Goal: Navigation & Orientation: Understand site structure

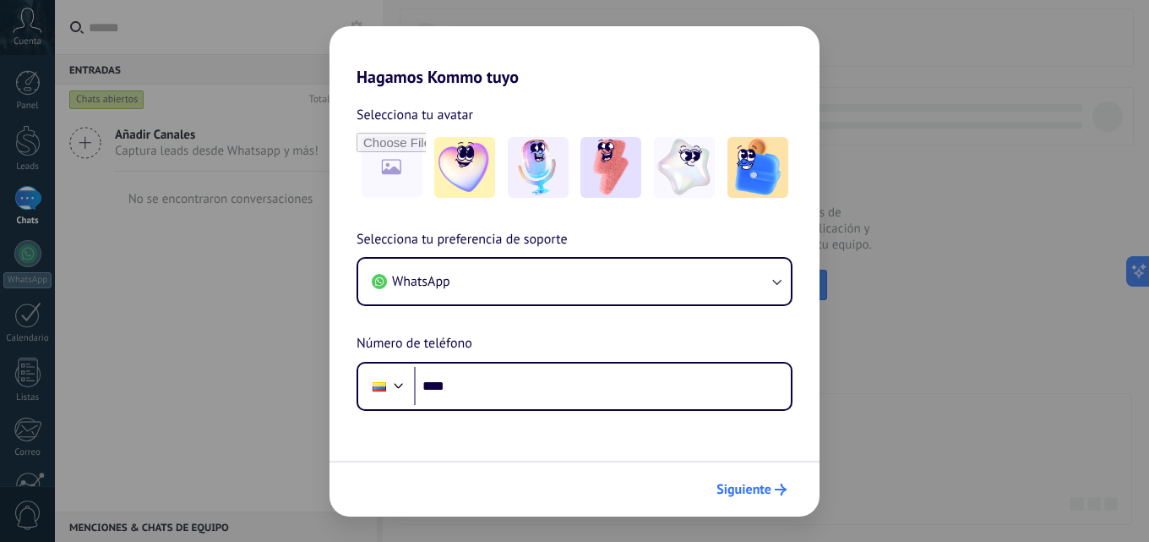
click at [748, 491] on span "Siguiente" at bounding box center [744, 489] width 55 height 12
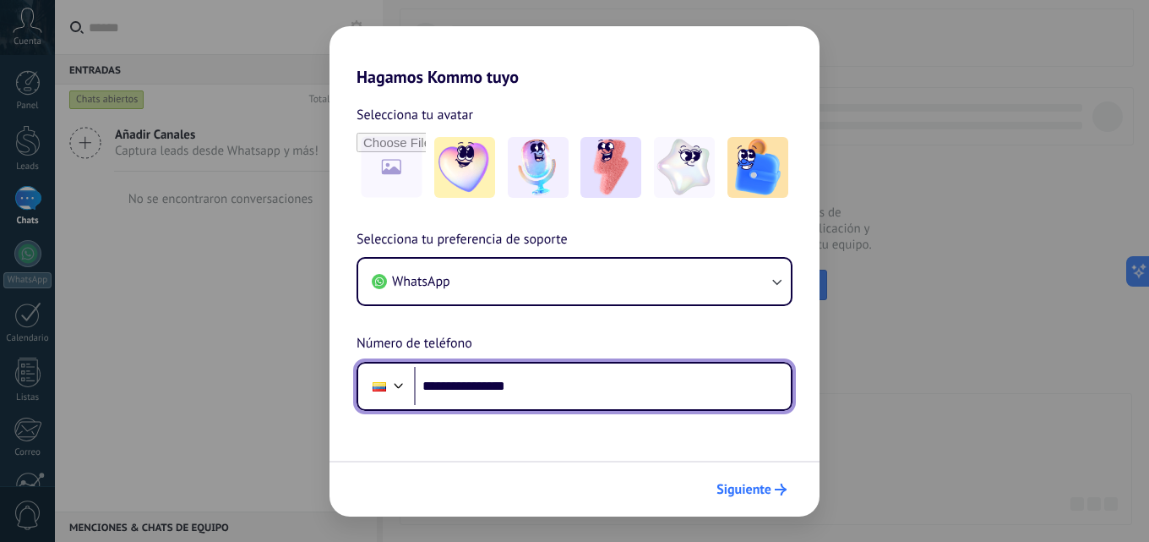
type input "**********"
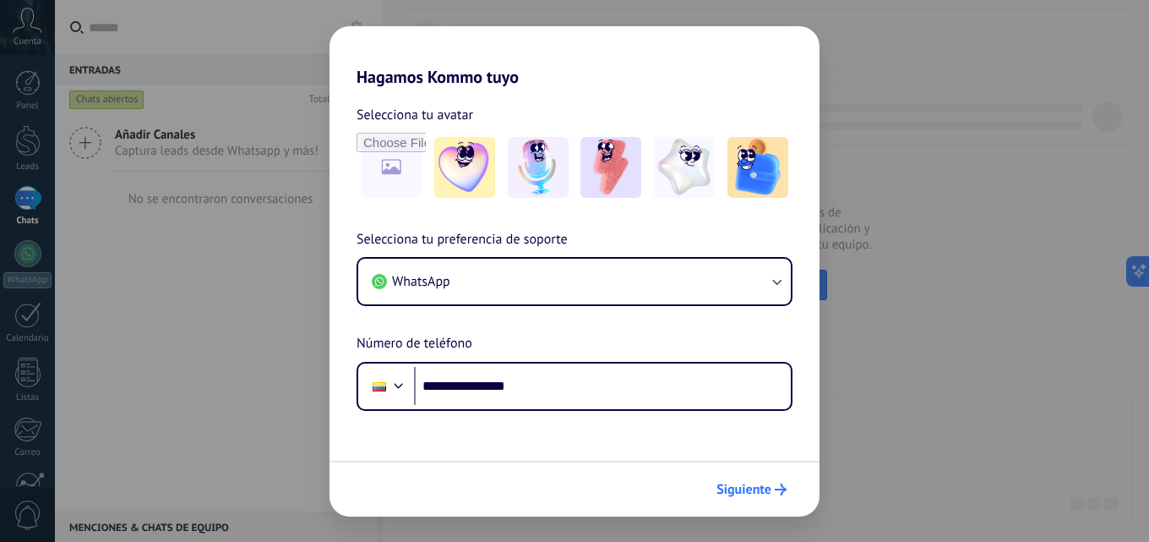
click at [718, 488] on span "Siguiente" at bounding box center [744, 489] width 55 height 12
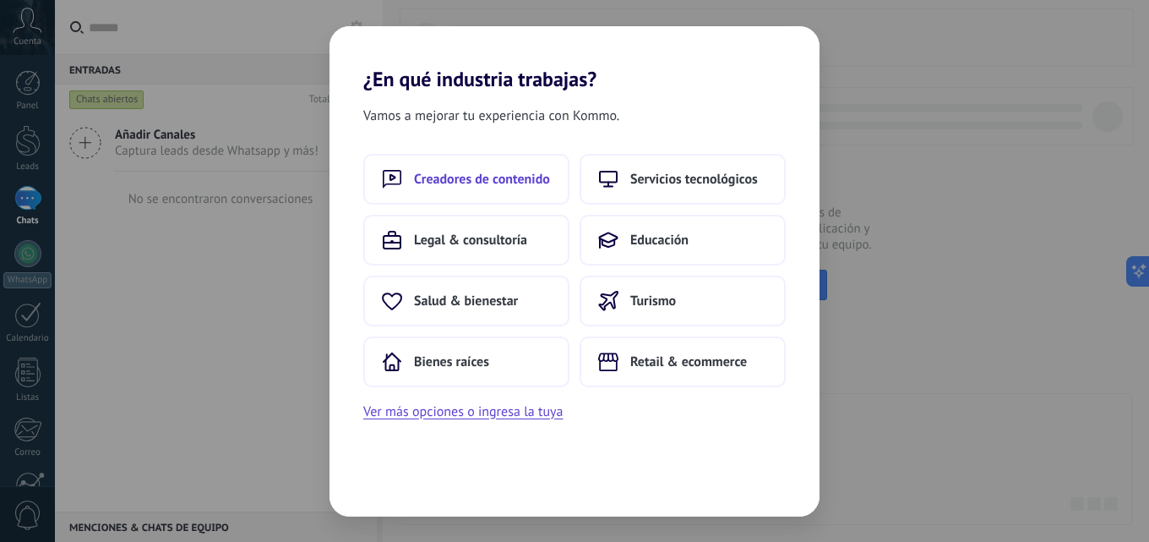
click at [467, 176] on span "Creadores de contenido" at bounding box center [482, 179] width 136 height 17
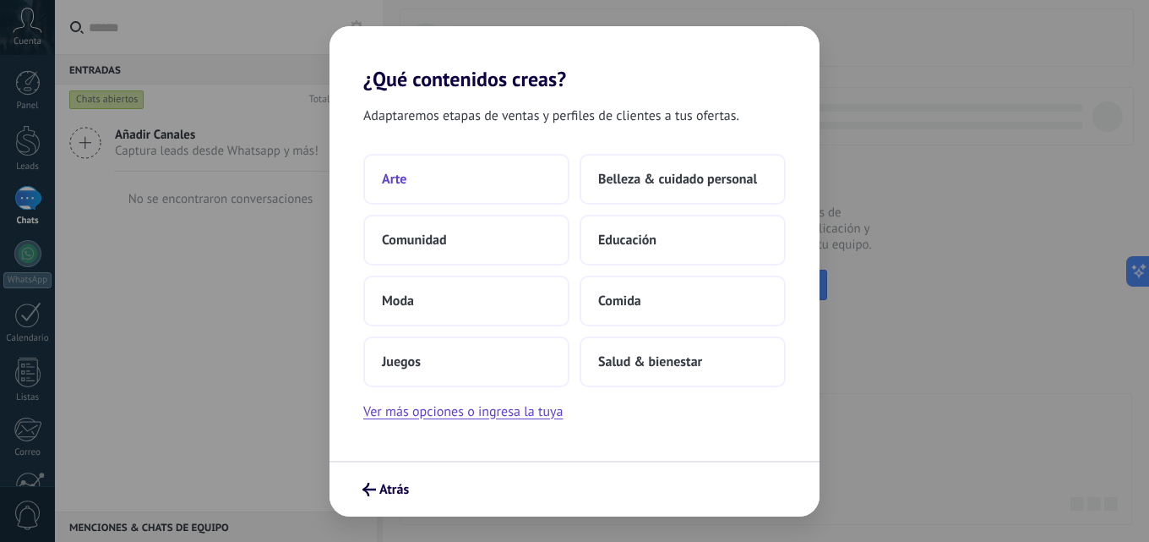
click at [441, 176] on button "Arte" at bounding box center [466, 179] width 206 height 51
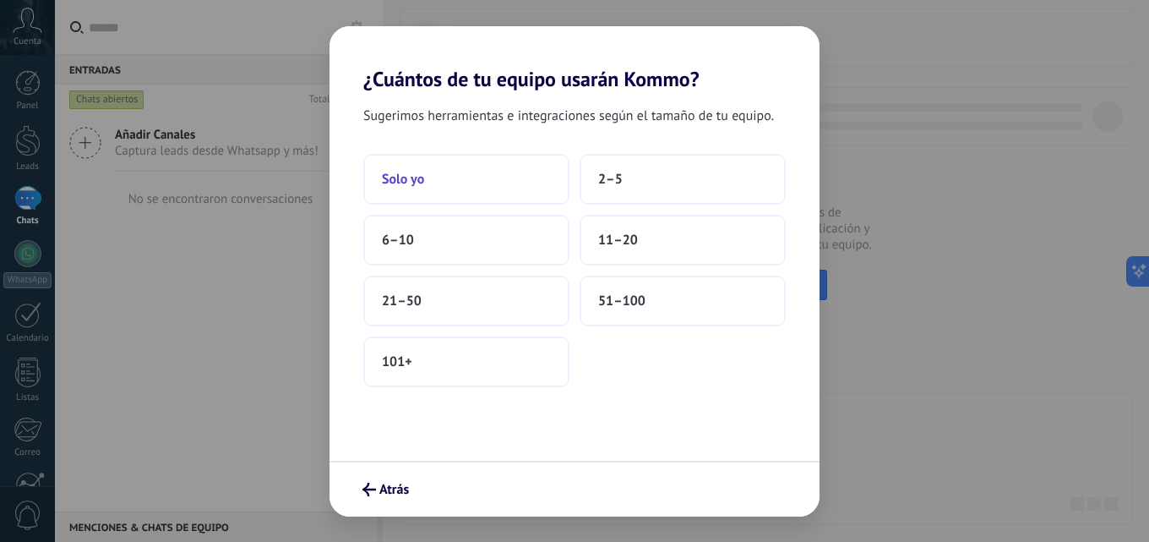
click at [441, 175] on button "Solo yo" at bounding box center [466, 179] width 206 height 51
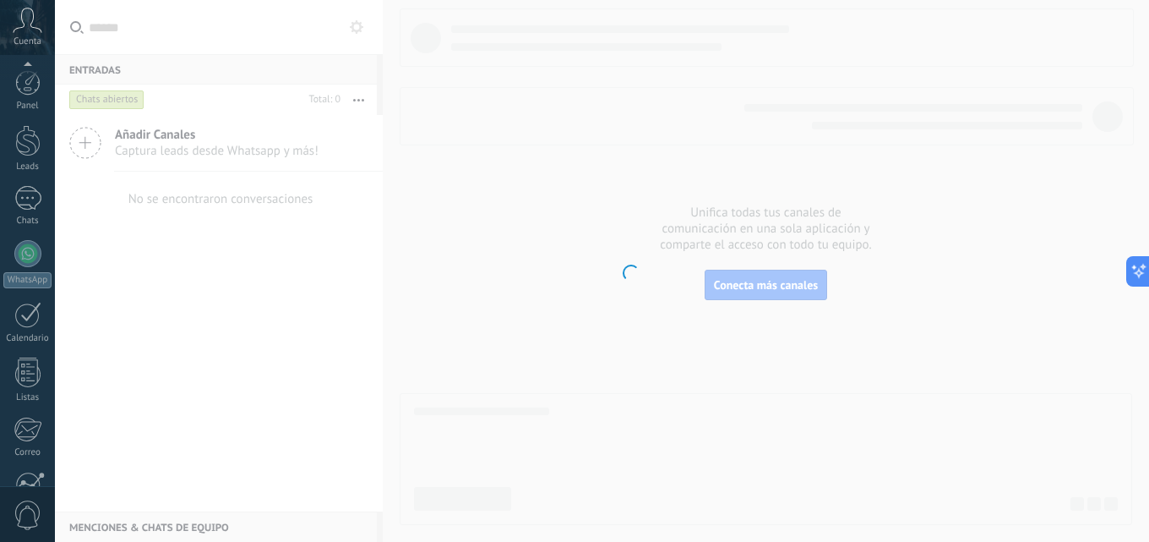
scroll to position [161, 0]
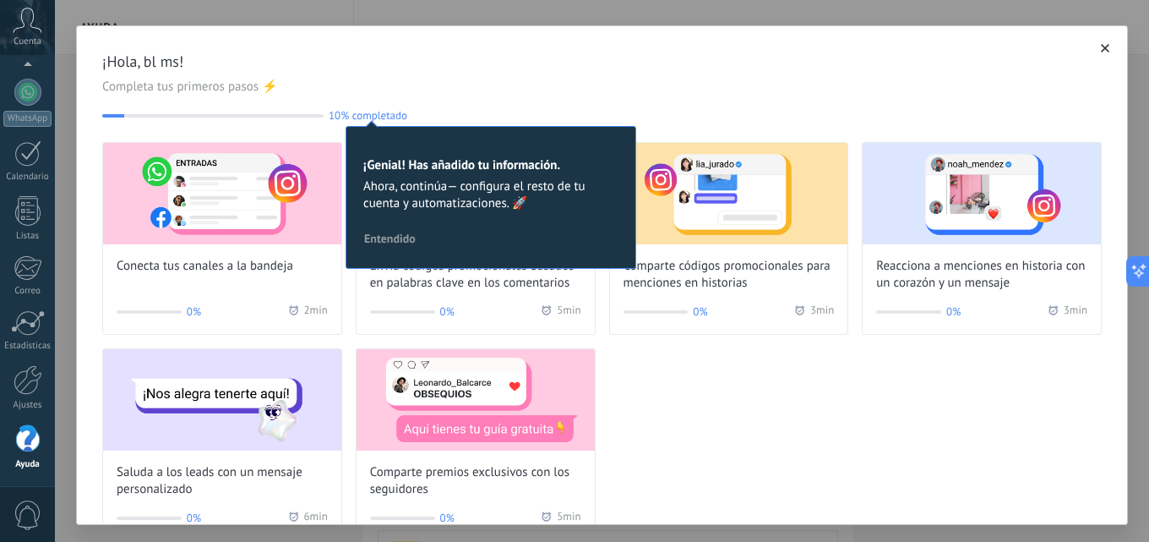
click at [389, 239] on span "Entendido" at bounding box center [390, 238] width 52 height 12
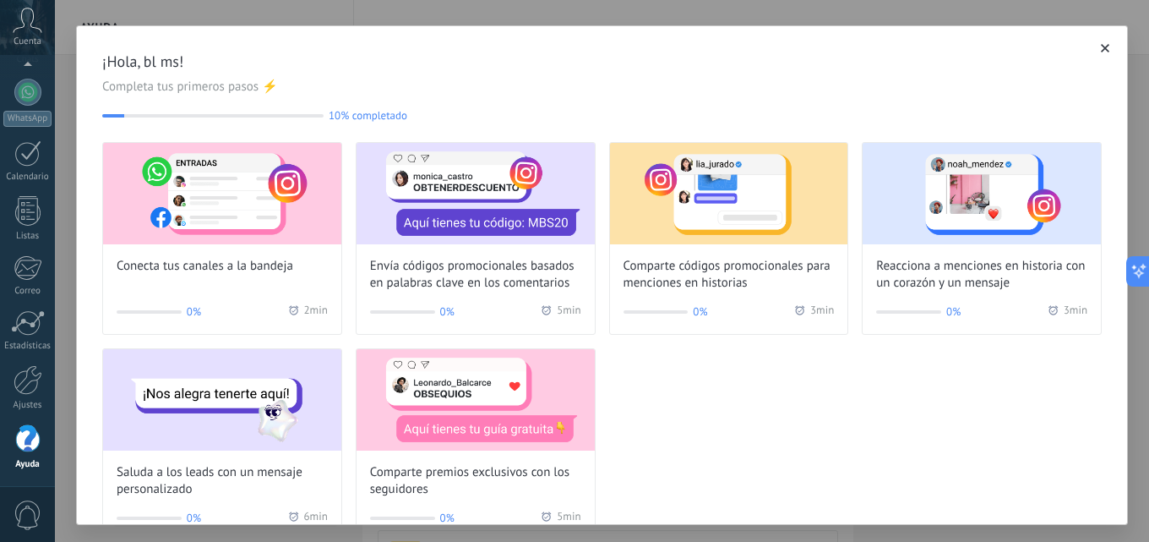
click at [1101, 49] on icon "button" at bounding box center [1105, 48] width 8 height 8
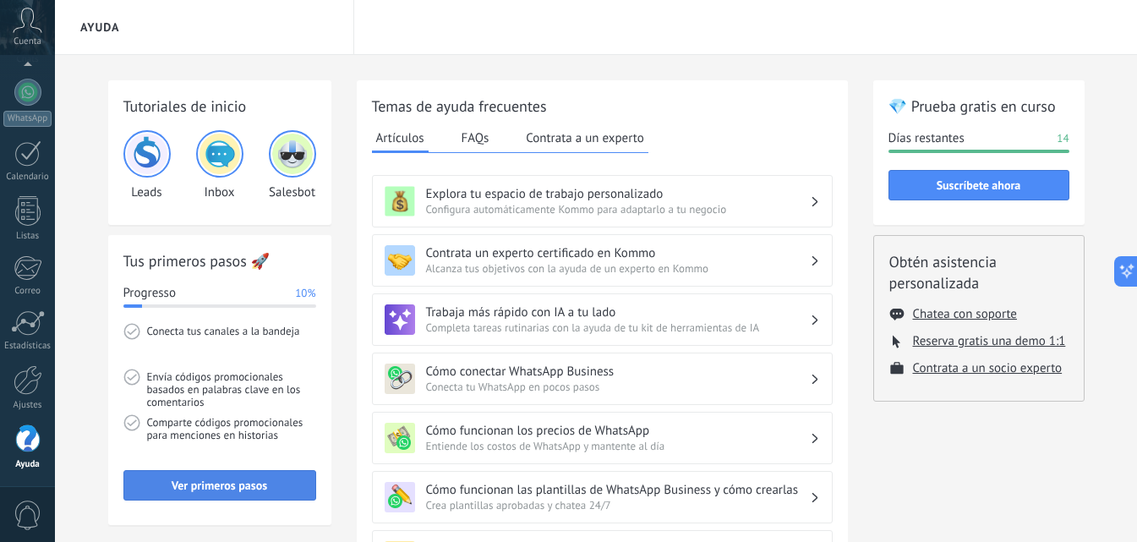
click at [213, 489] on span "Ver primeros pasos" at bounding box center [220, 485] width 96 height 12
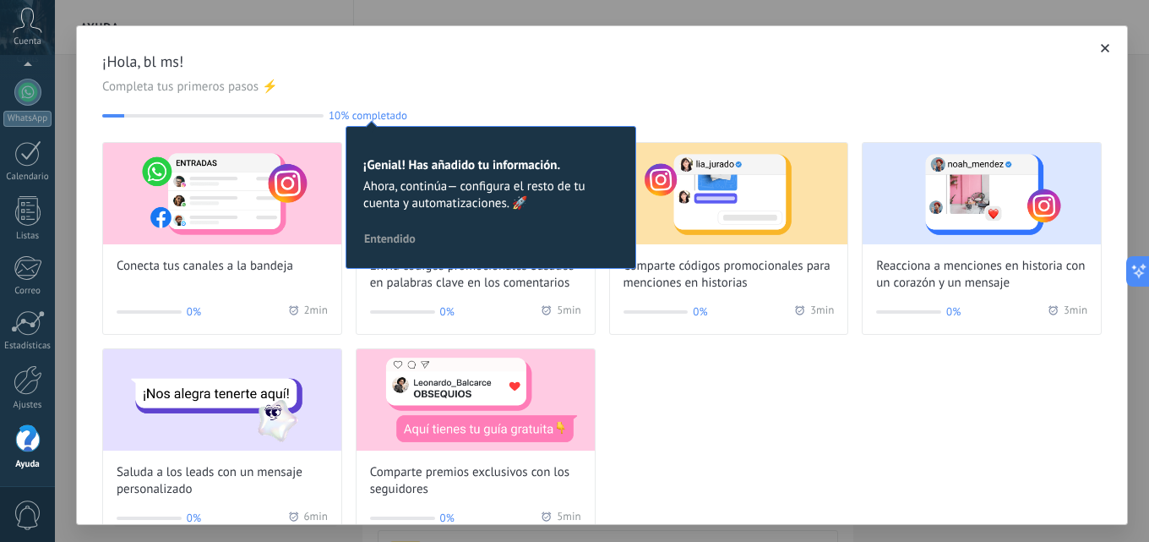
click at [1097, 48] on button "button" at bounding box center [1105, 48] width 17 height 17
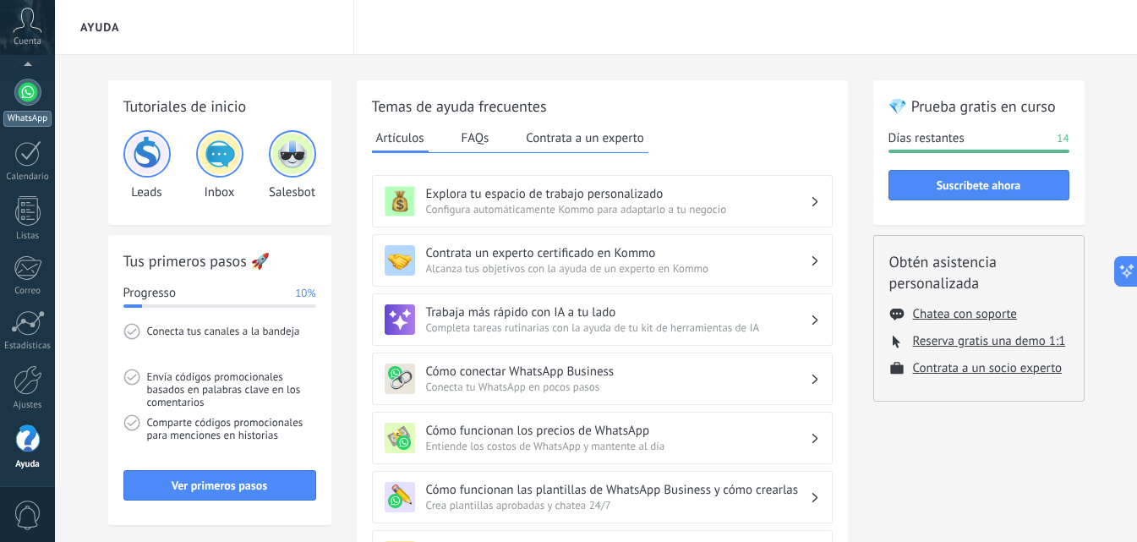
click at [29, 98] on div at bounding box center [27, 92] width 27 height 27
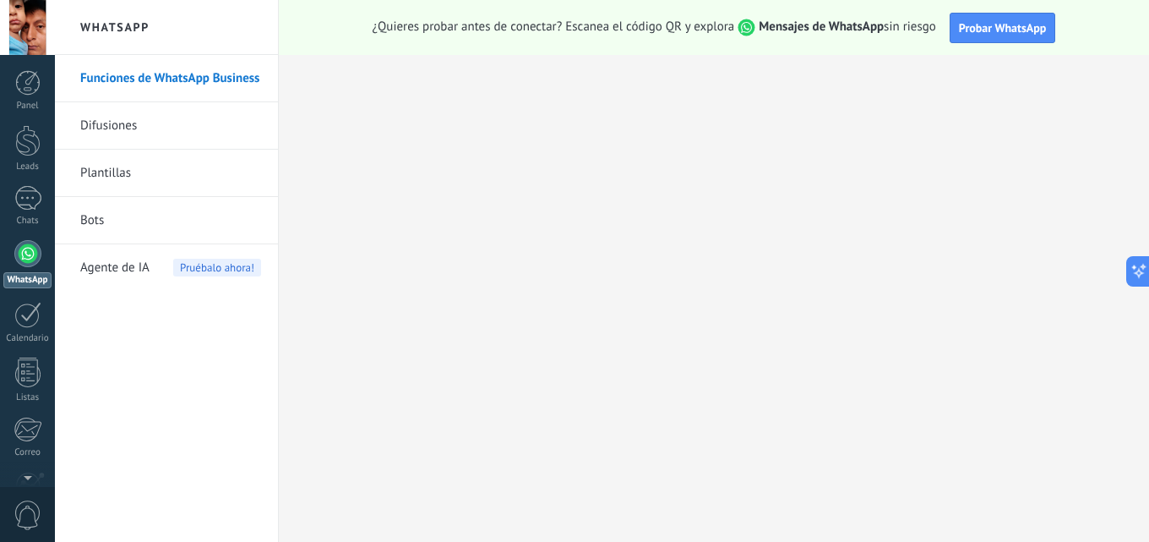
click at [32, 14] on div at bounding box center [27, 27] width 55 height 55
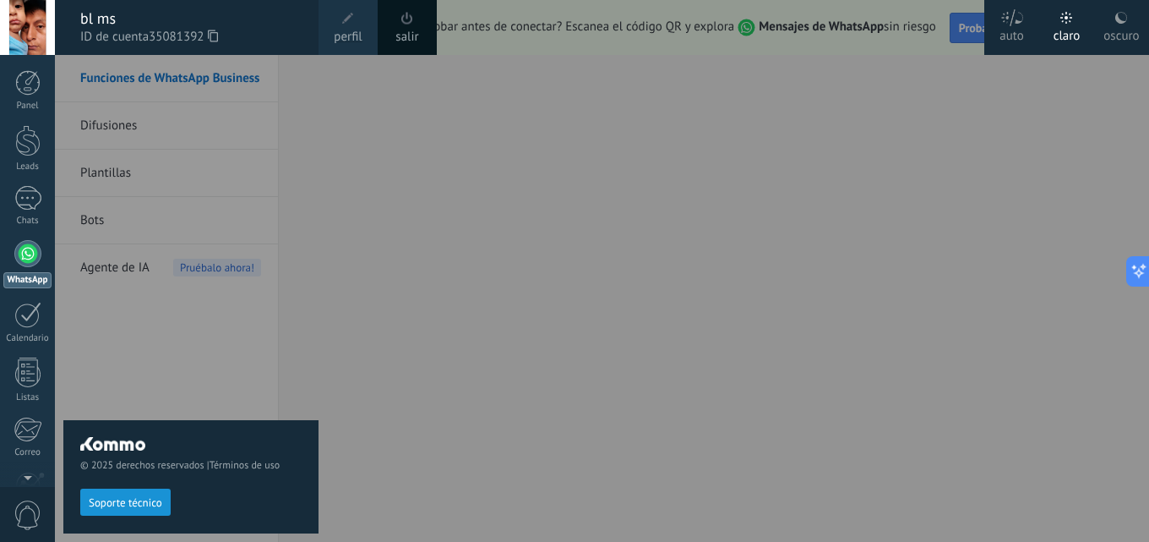
click at [268, 257] on div "© 2025 derechos reservados | Términos de uso Soporte técnico" at bounding box center [190, 298] width 255 height 487
click at [357, 250] on div at bounding box center [629, 271] width 1149 height 542
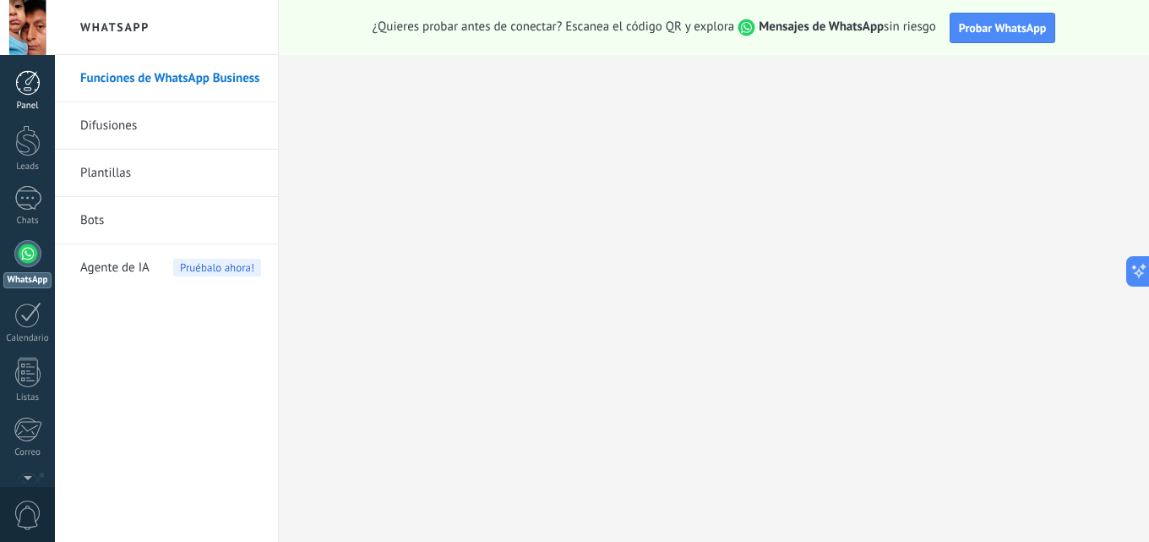
click at [23, 93] on div at bounding box center [27, 82] width 25 height 25
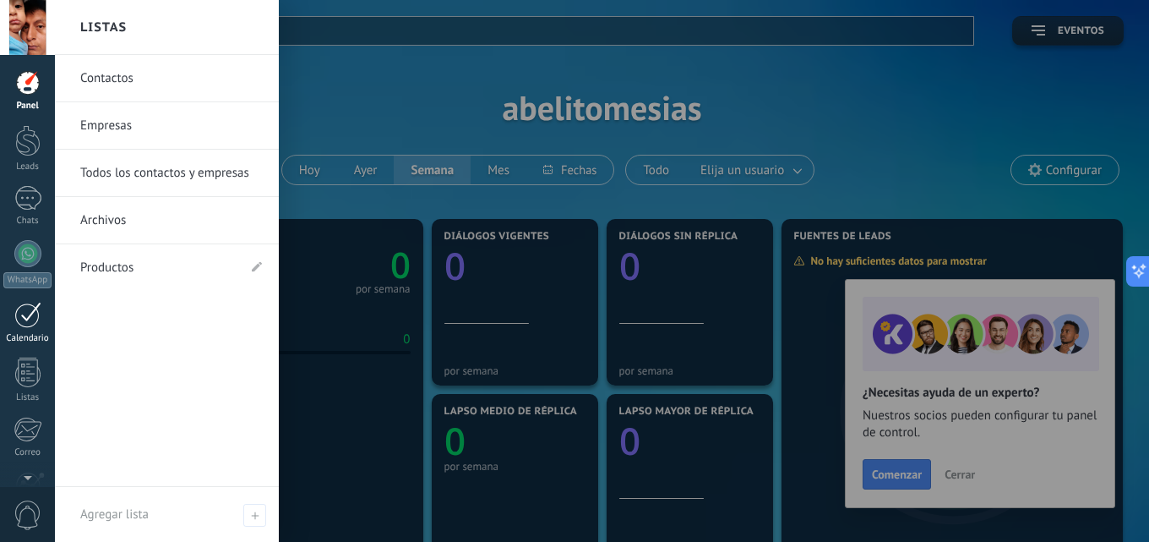
click at [27, 319] on div at bounding box center [27, 315] width 27 height 26
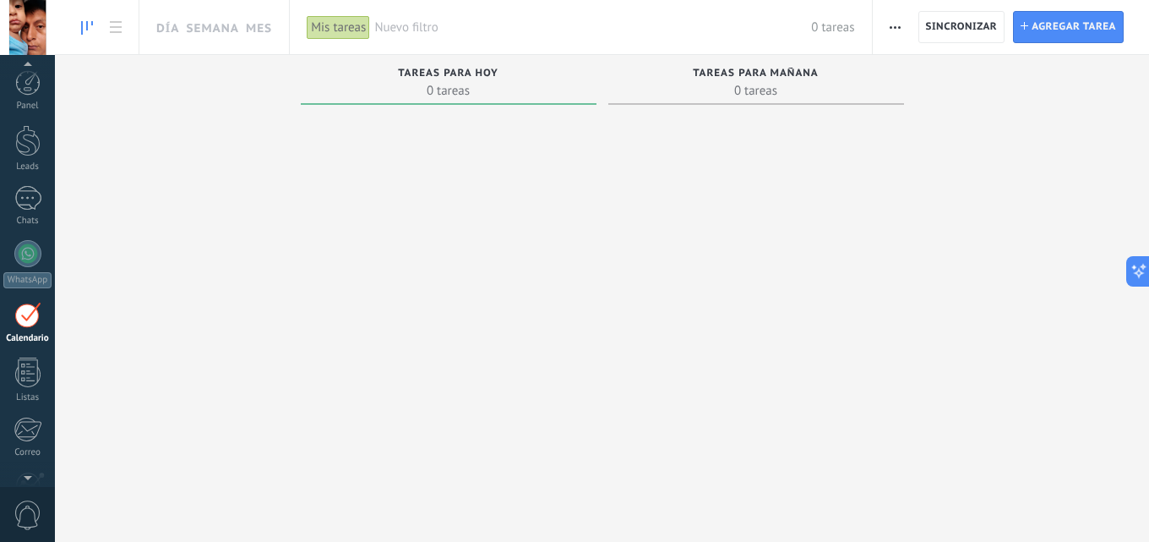
scroll to position [49, 0]
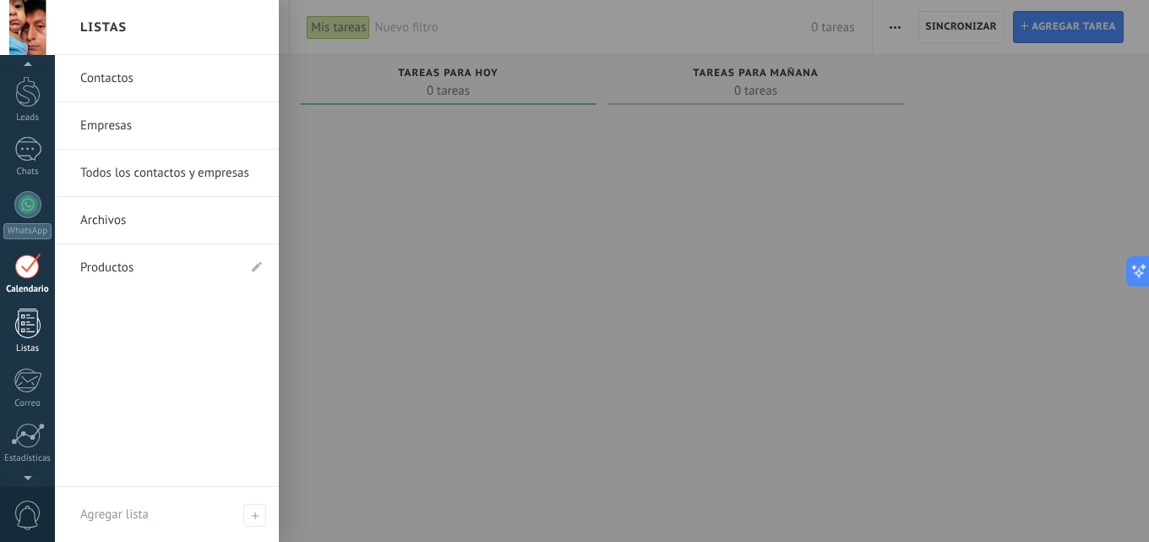
click at [24, 336] on div at bounding box center [27, 323] width 25 height 30
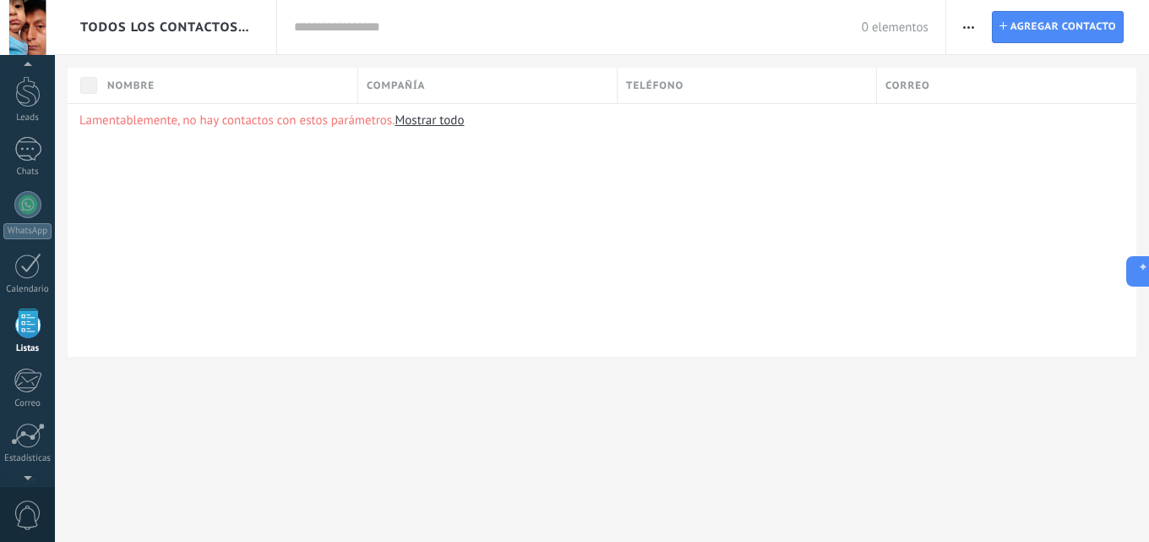
scroll to position [105, 0]
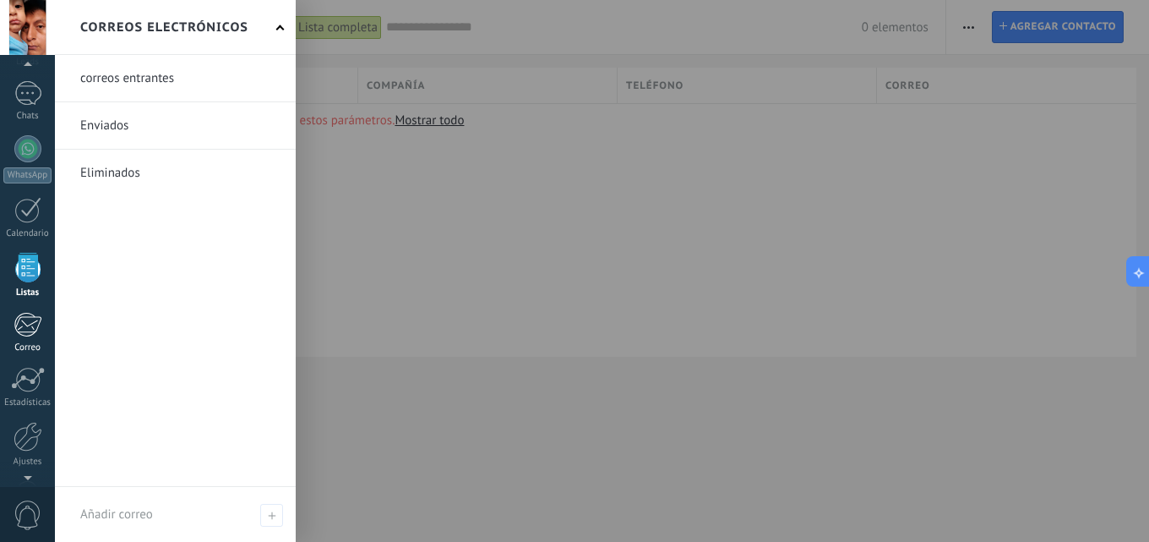
click at [27, 336] on div at bounding box center [28, 324] width 28 height 25
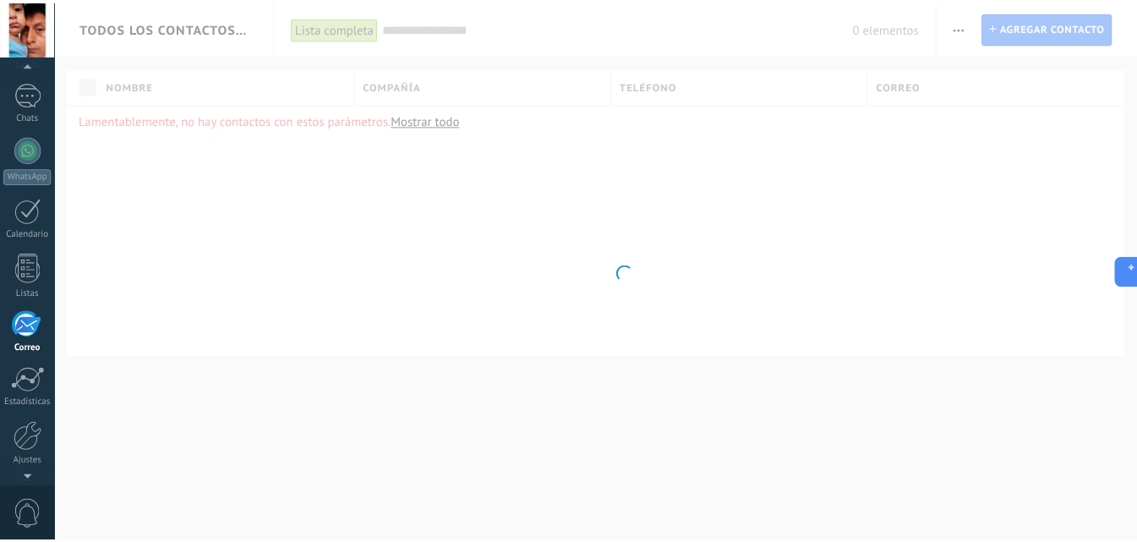
scroll to position [161, 0]
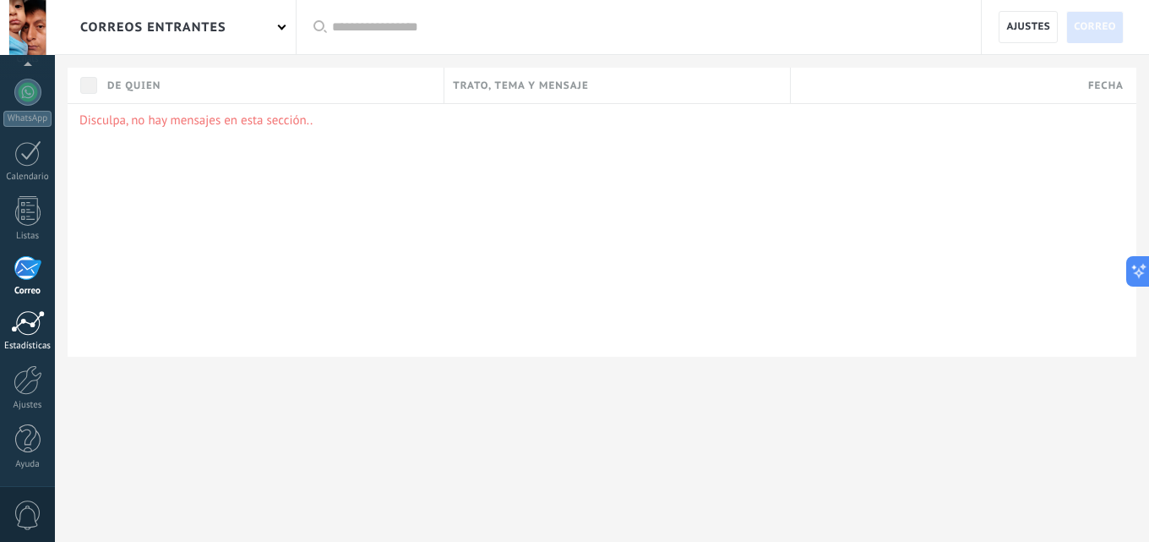
click at [24, 340] on link "Estadísticas" at bounding box center [27, 330] width 55 height 41
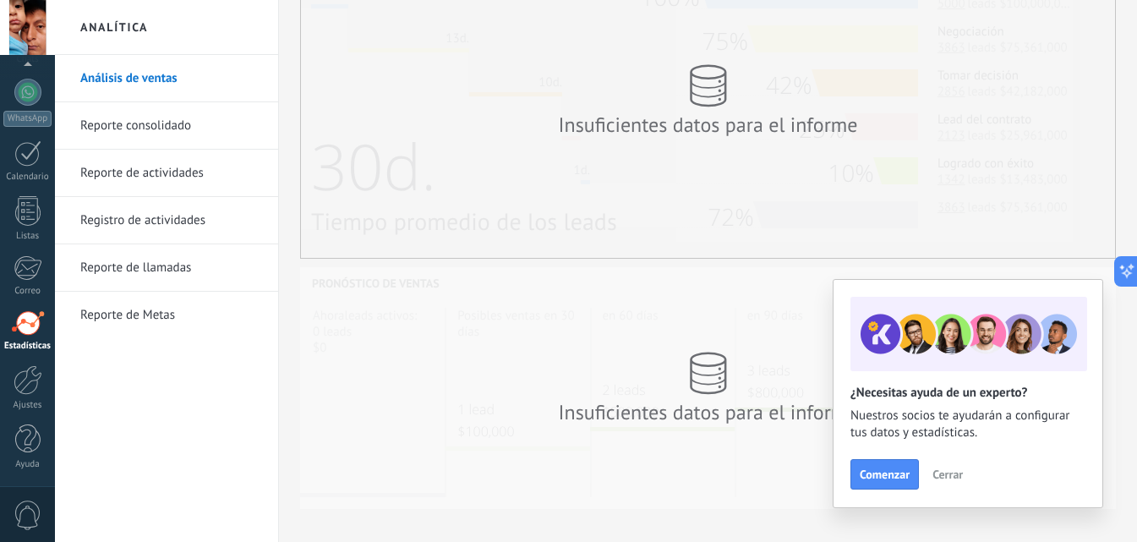
scroll to position [445, 0]
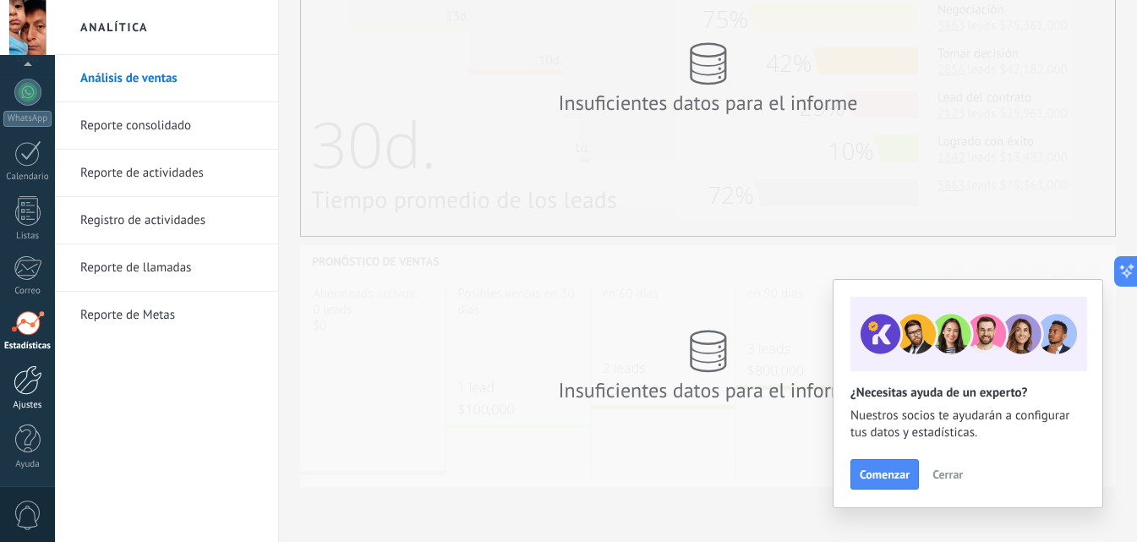
click at [42, 392] on link "Ajustes" at bounding box center [27, 388] width 55 height 46
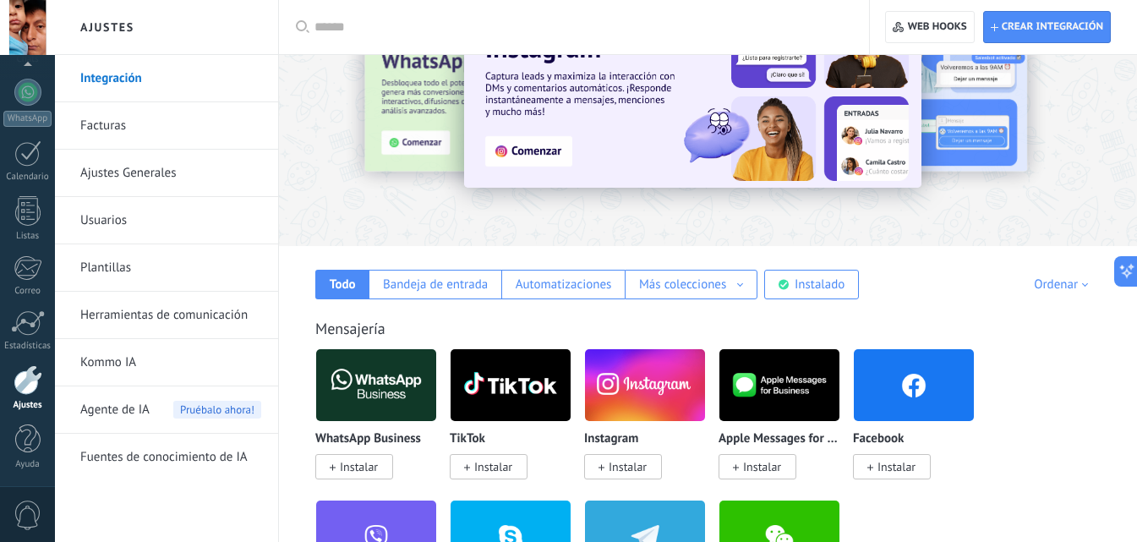
scroll to position [254, 0]
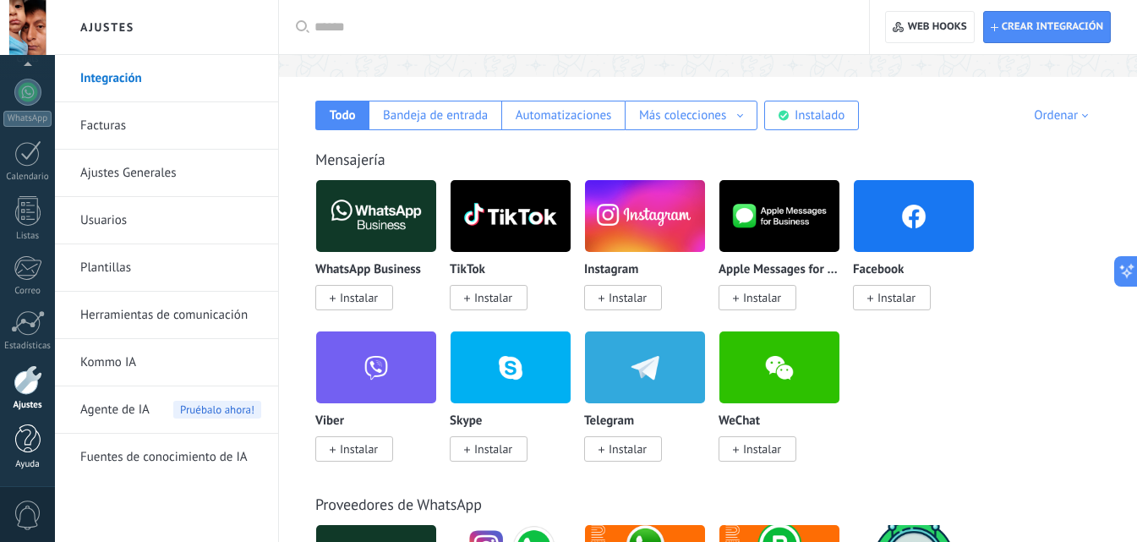
click at [33, 434] on div at bounding box center [27, 439] width 25 height 30
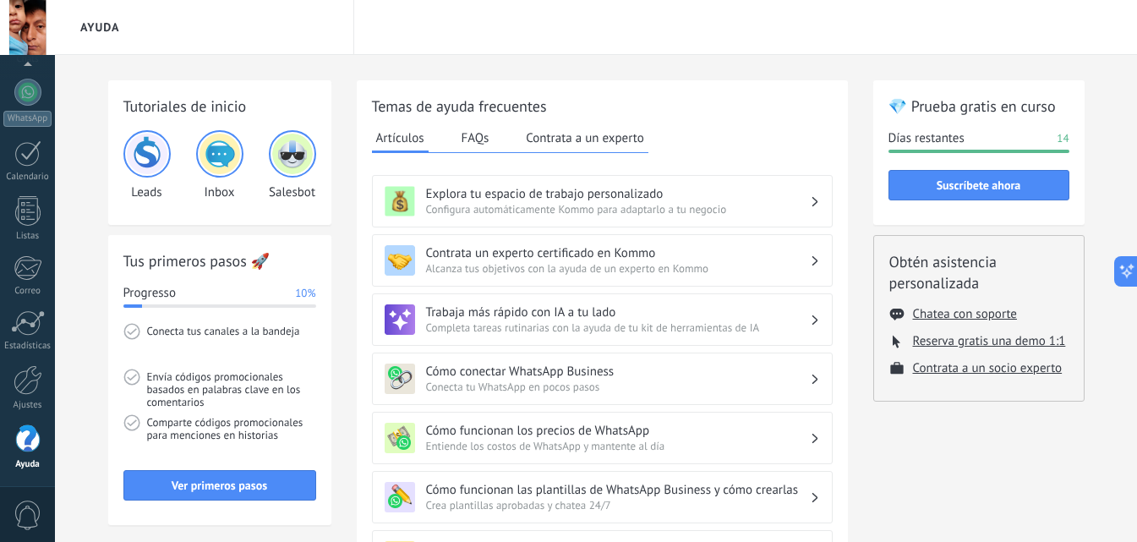
click at [483, 136] on button "FAQs" at bounding box center [475, 137] width 36 height 25
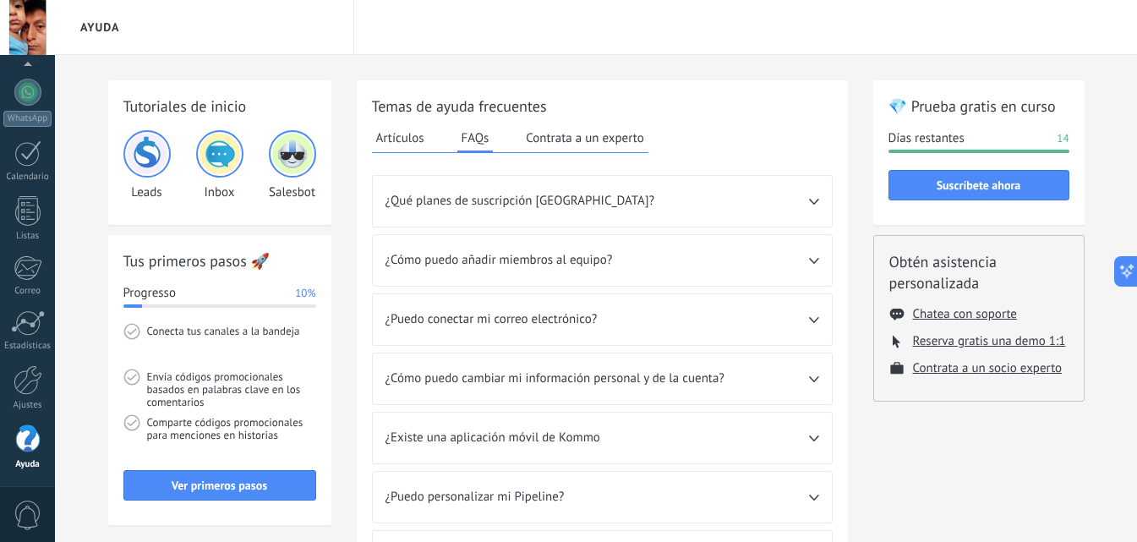
click at [581, 148] on button "Contrata a un experto" at bounding box center [584, 137] width 126 height 25
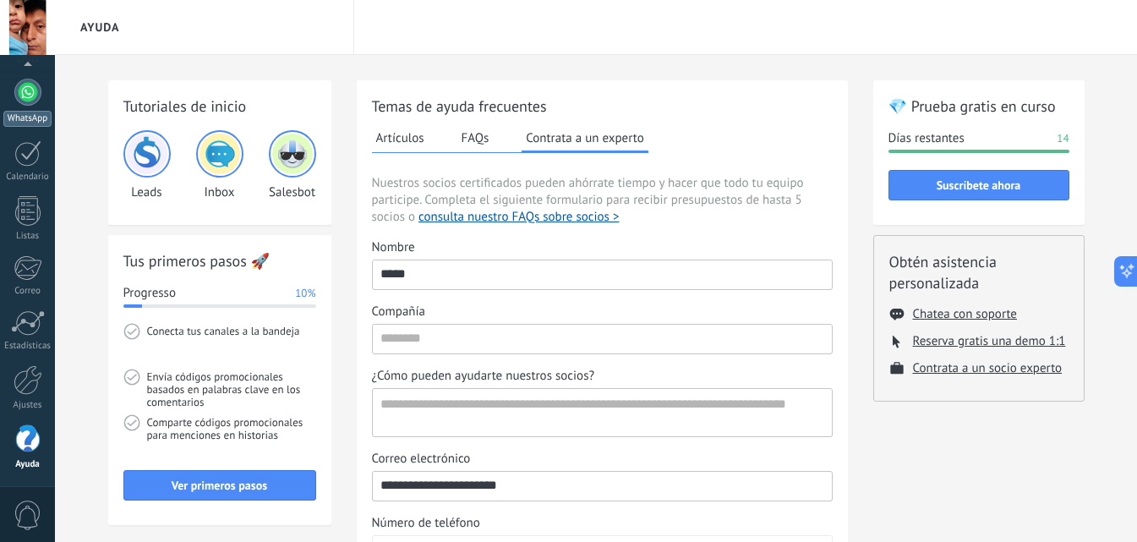
click at [39, 102] on link "WhatsApp" at bounding box center [27, 103] width 55 height 48
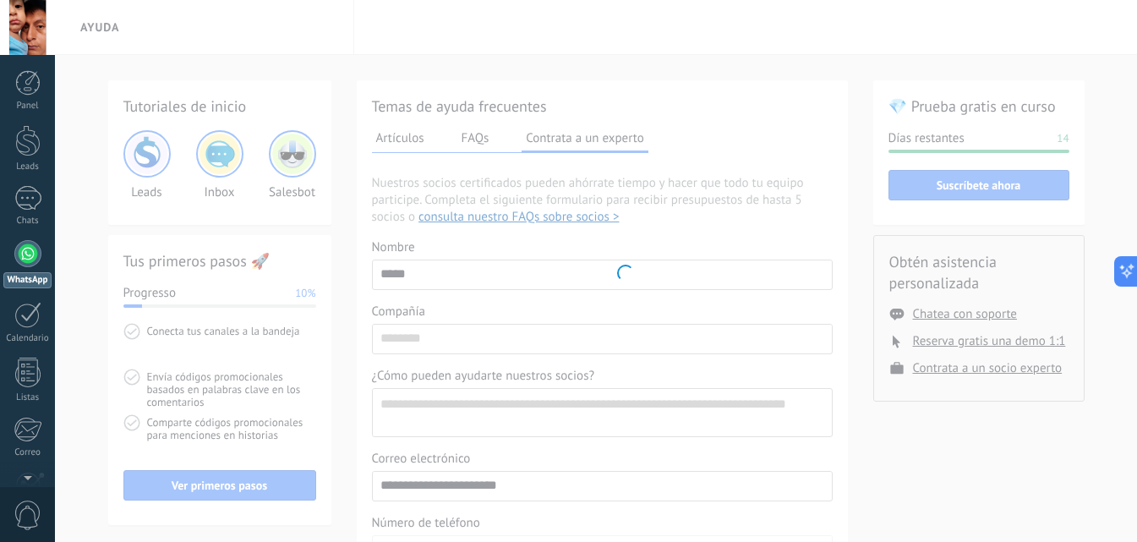
click at [45, 40] on div at bounding box center [27, 27] width 55 height 55
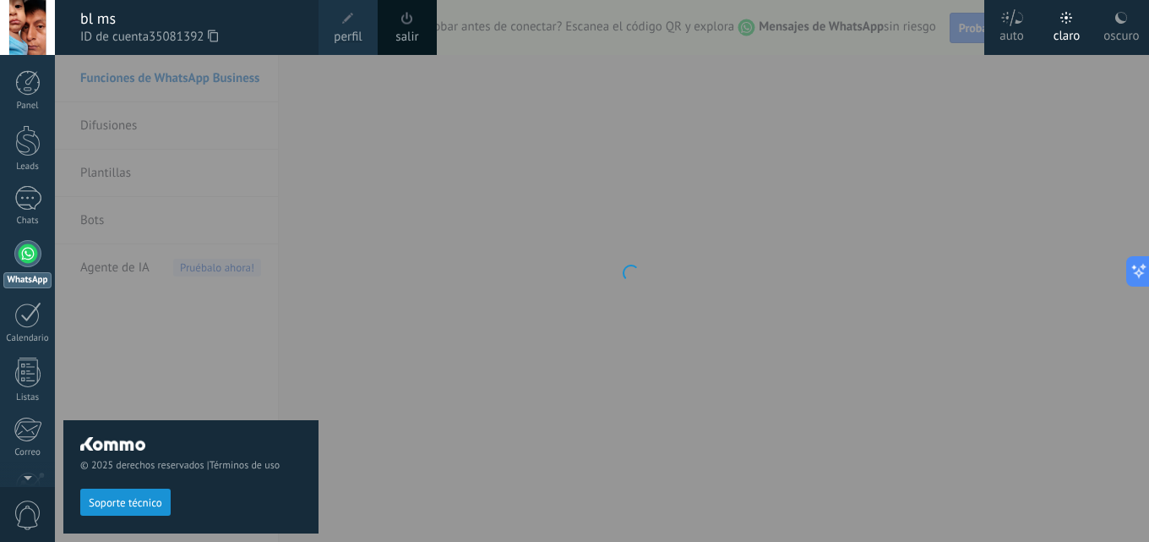
click at [401, 30] on link "salir" at bounding box center [407, 37] width 23 height 19
